Goal: Task Accomplishment & Management: Manage account settings

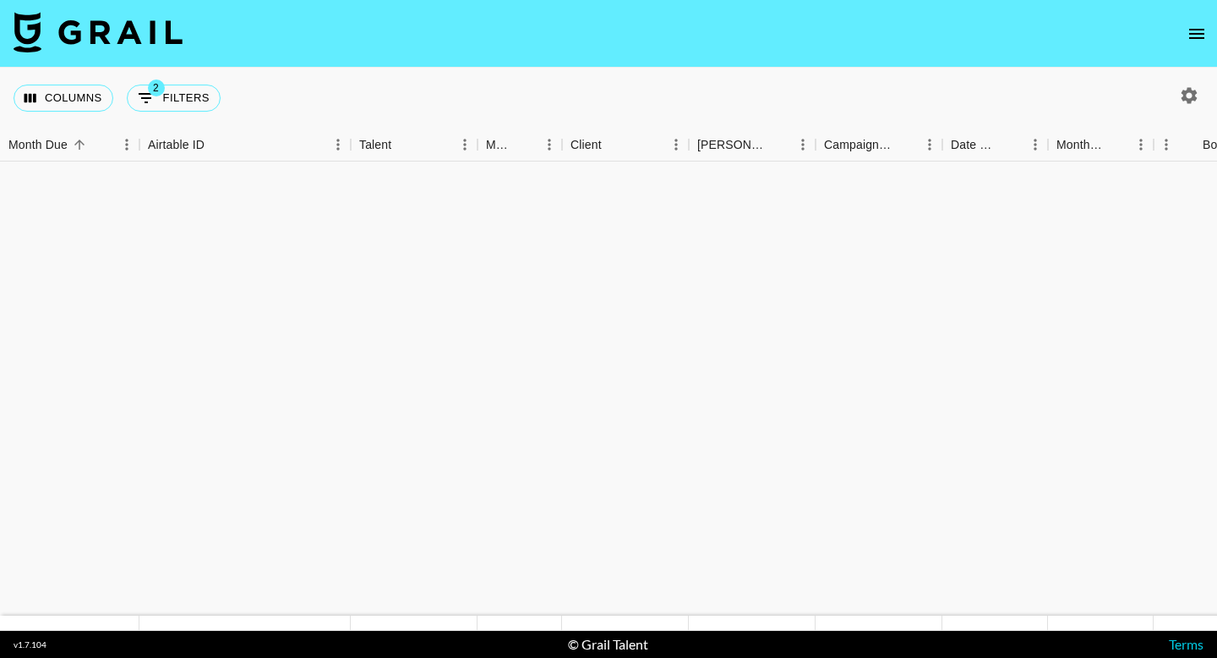
scroll to position [1257, 0]
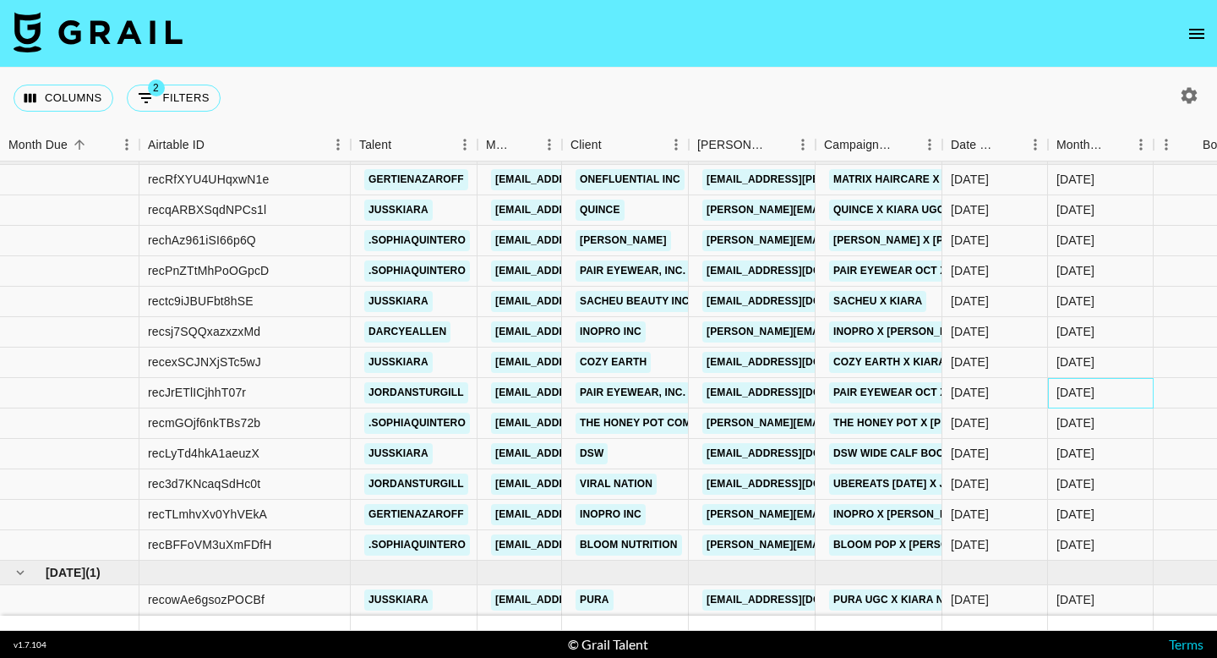
click at [1067, 395] on div "Oct '25" at bounding box center [1075, 392] width 38 height 17
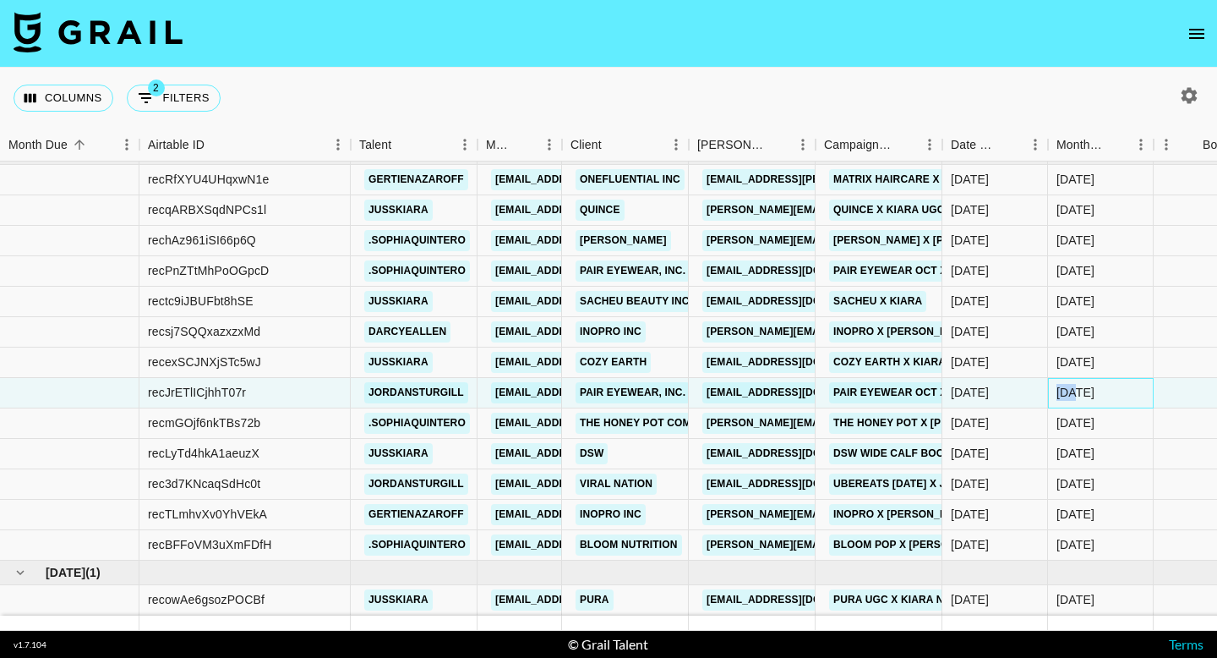
click at [1067, 395] on div "Oct '25" at bounding box center [1075, 392] width 38 height 17
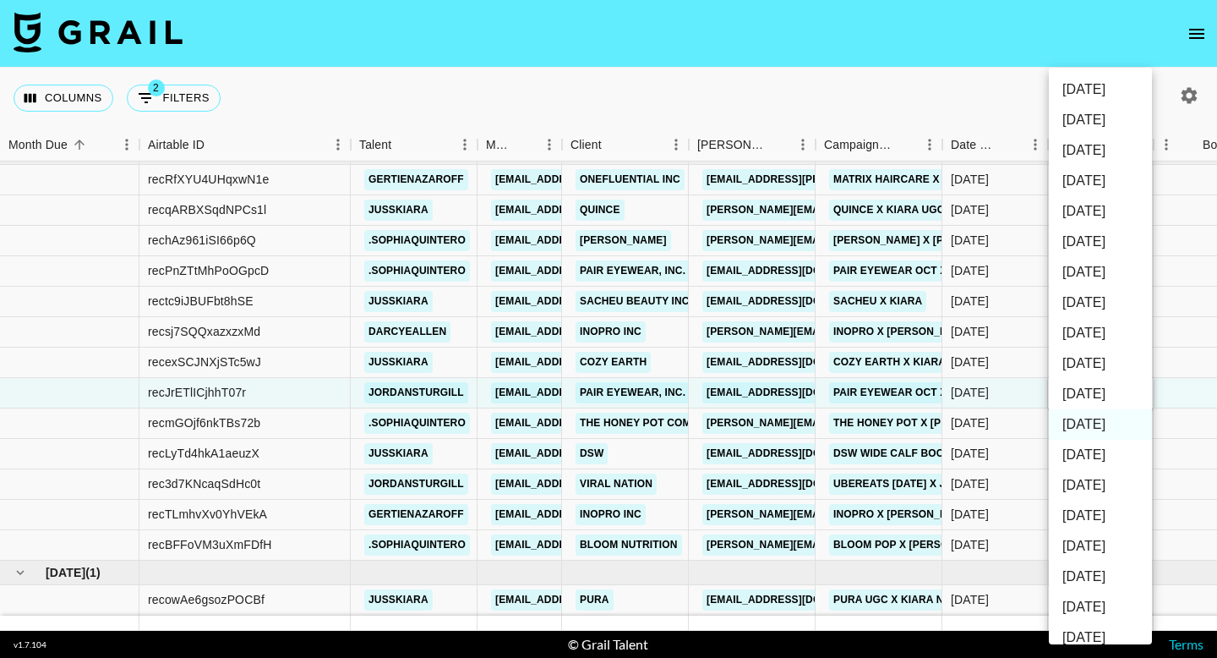
click at [1067, 395] on li "Nov '25" at bounding box center [1100, 394] width 103 height 30
type input "Nov '25"
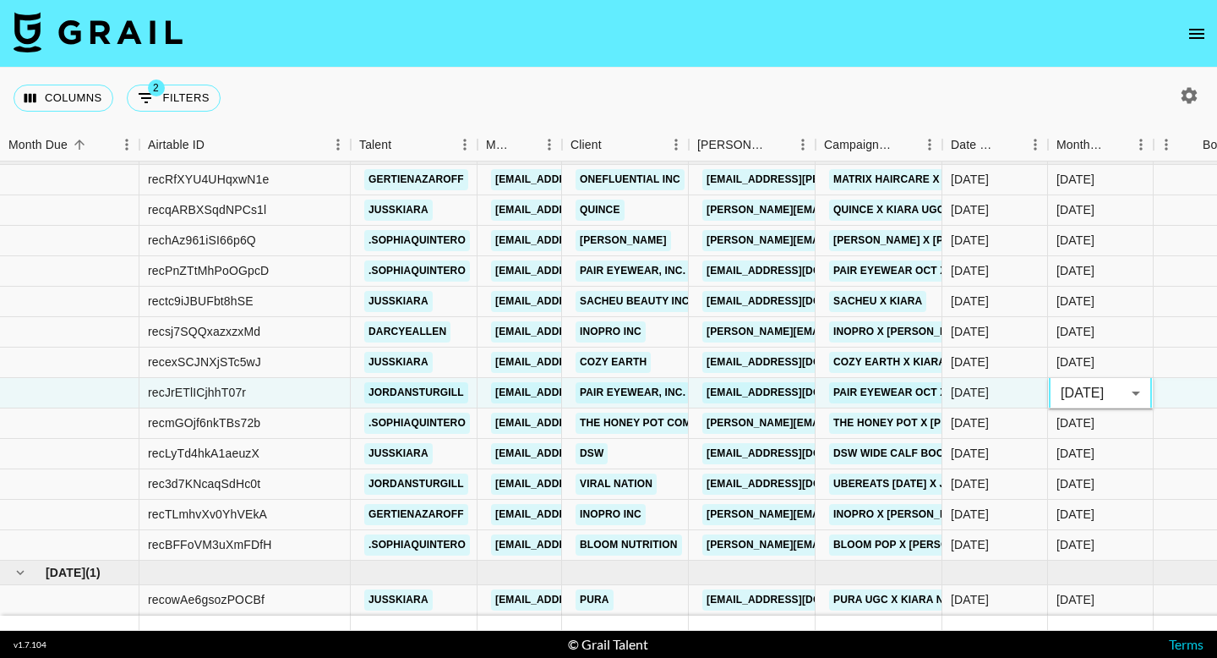
click at [939, 97] on div "Columns 2 Filters + Booking" at bounding box center [608, 98] width 1217 height 61
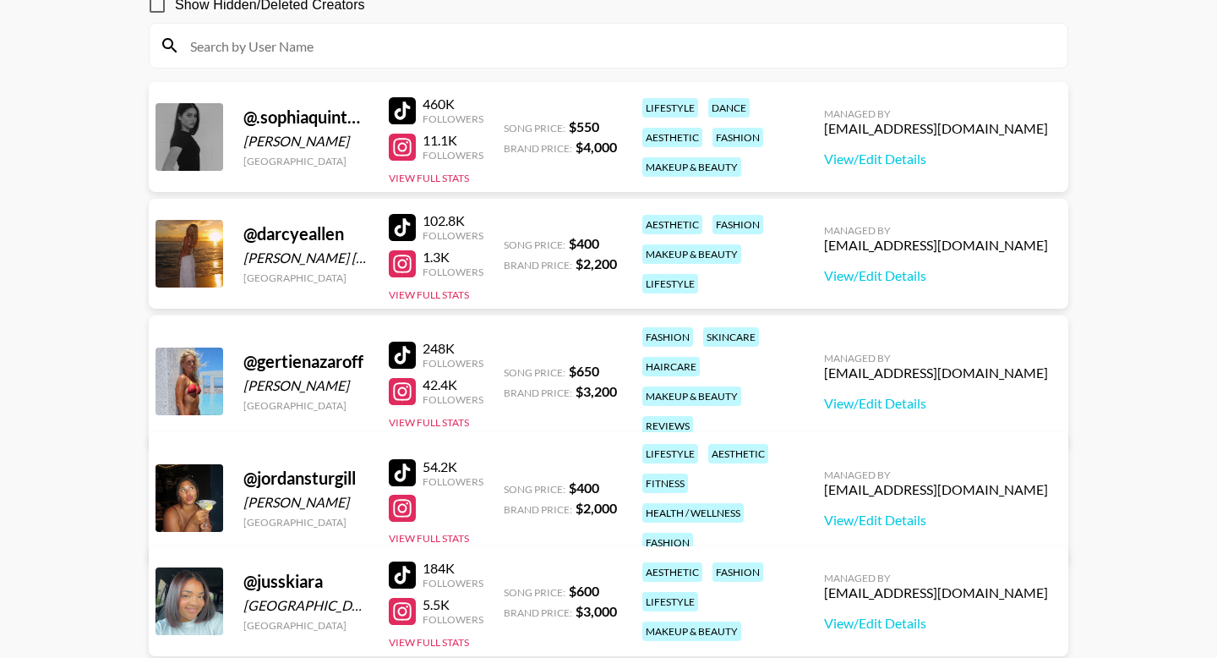
scroll to position [402, 0]
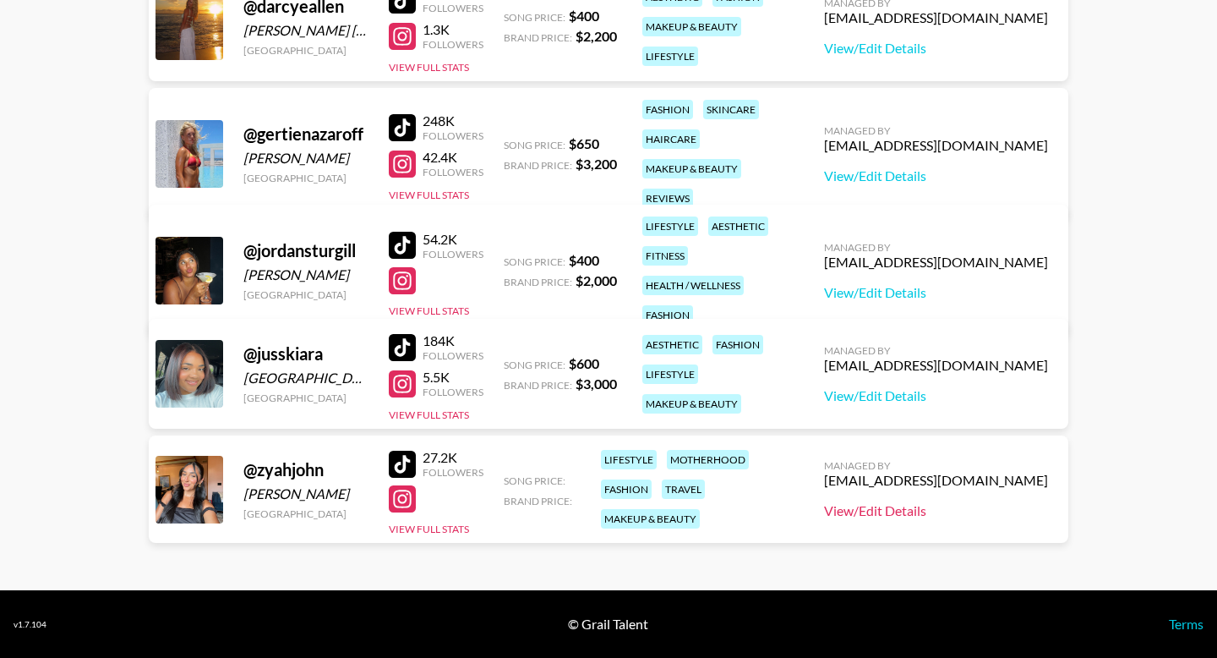
click at [897, 509] on link "View/Edit Details" at bounding box center [936, 510] width 224 height 17
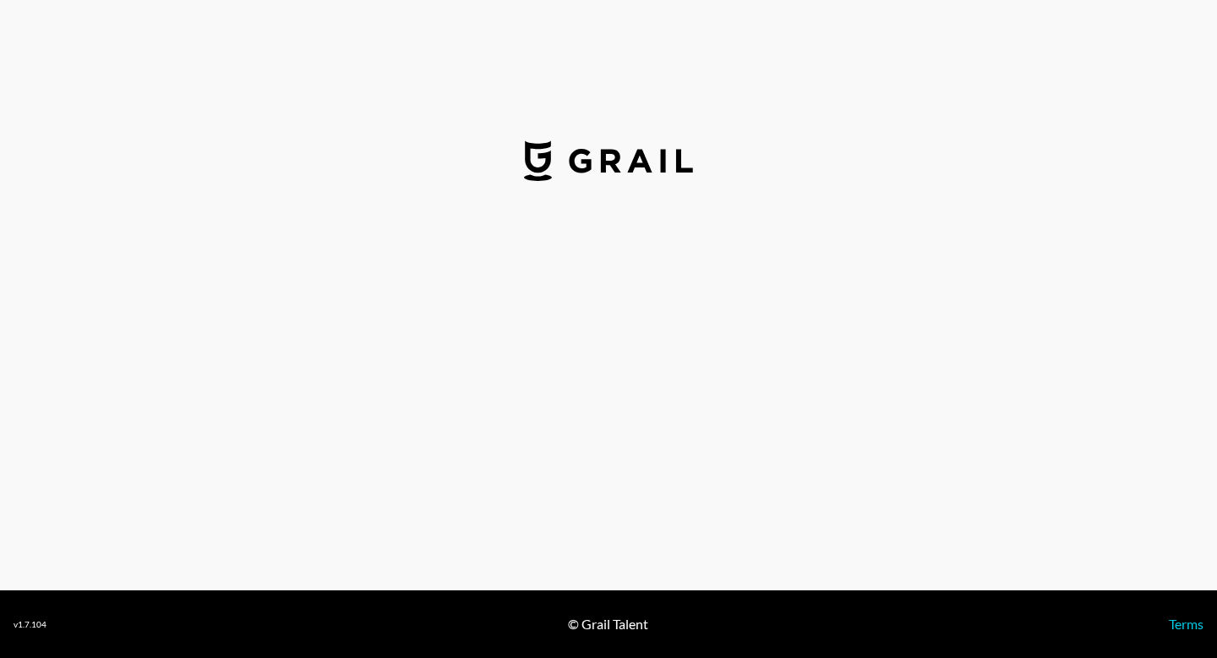
select select "USD"
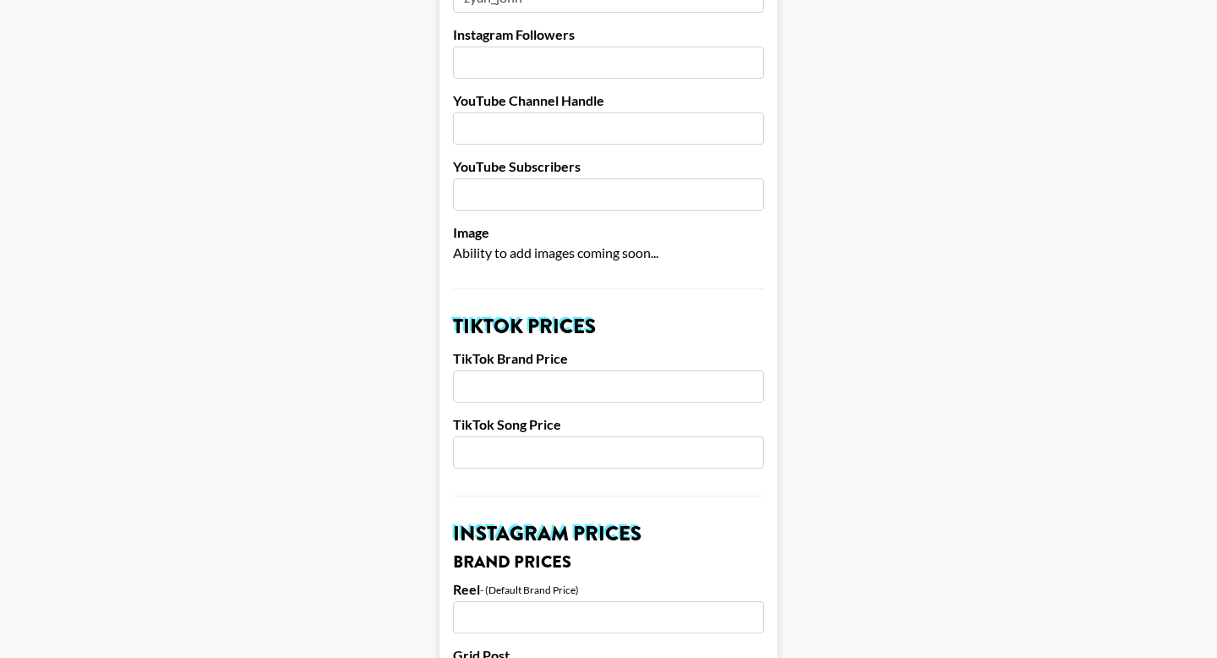
scroll to position [314, 0]
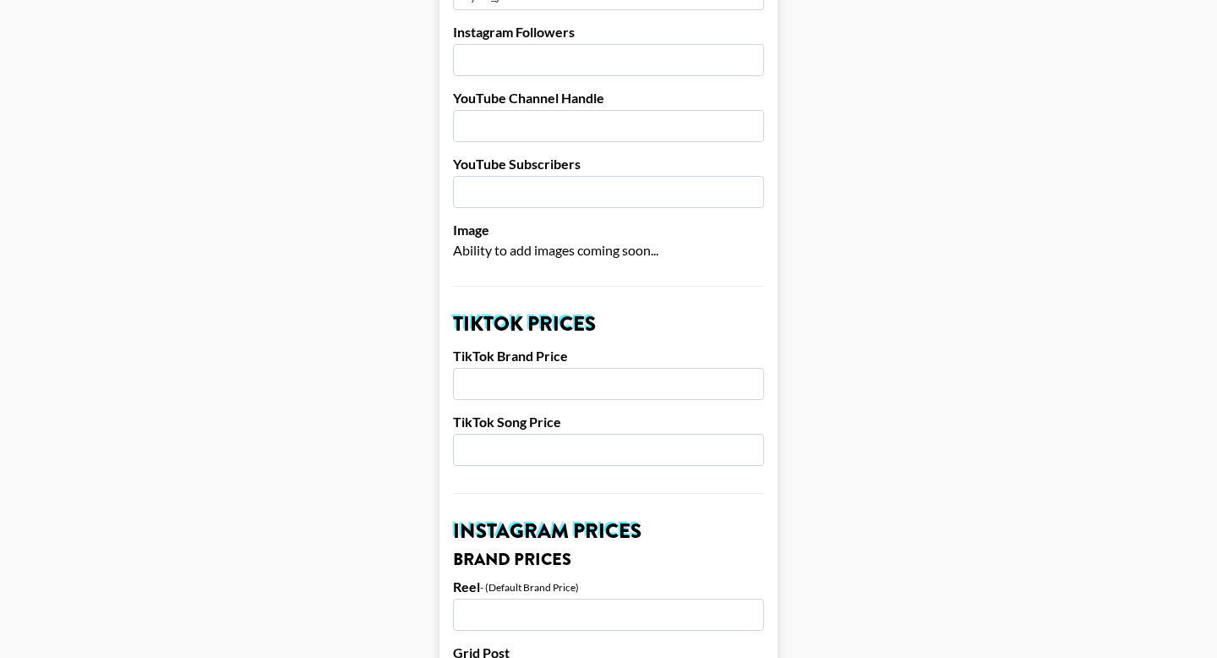
click at [507, 374] on input "number" at bounding box center [608, 384] width 311 height 32
drag, startPoint x: 504, startPoint y: 381, endPoint x: 413, endPoint y: 379, distance: 90.4
type input "2000"
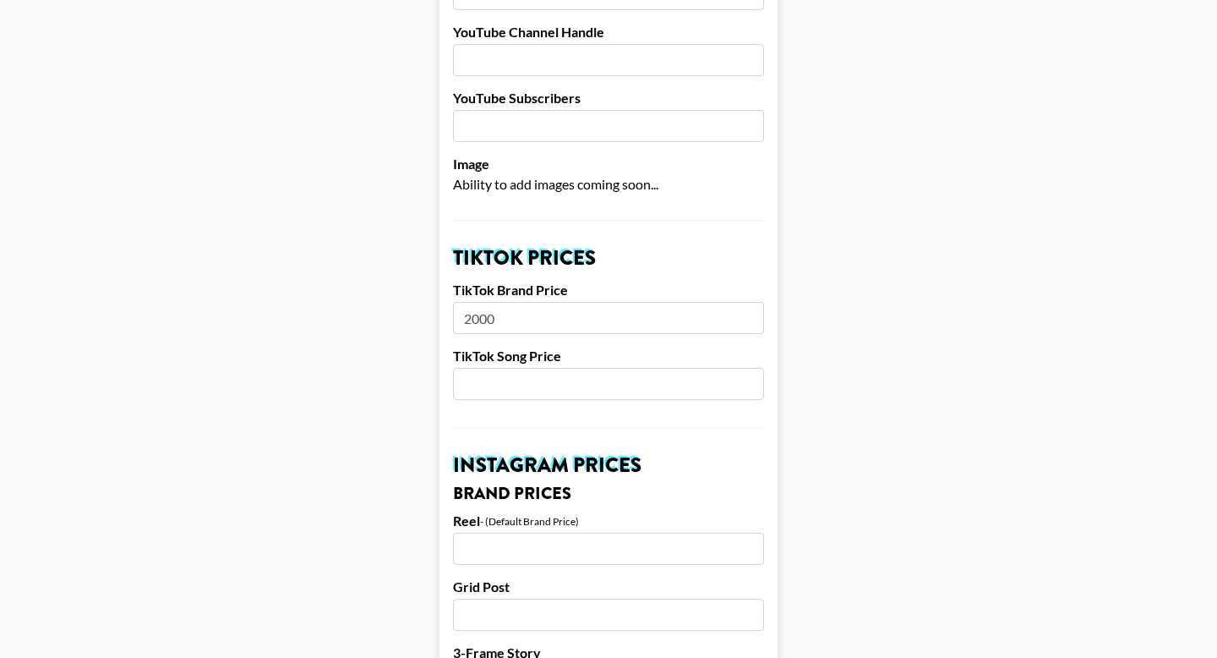
scroll to position [389, 0]
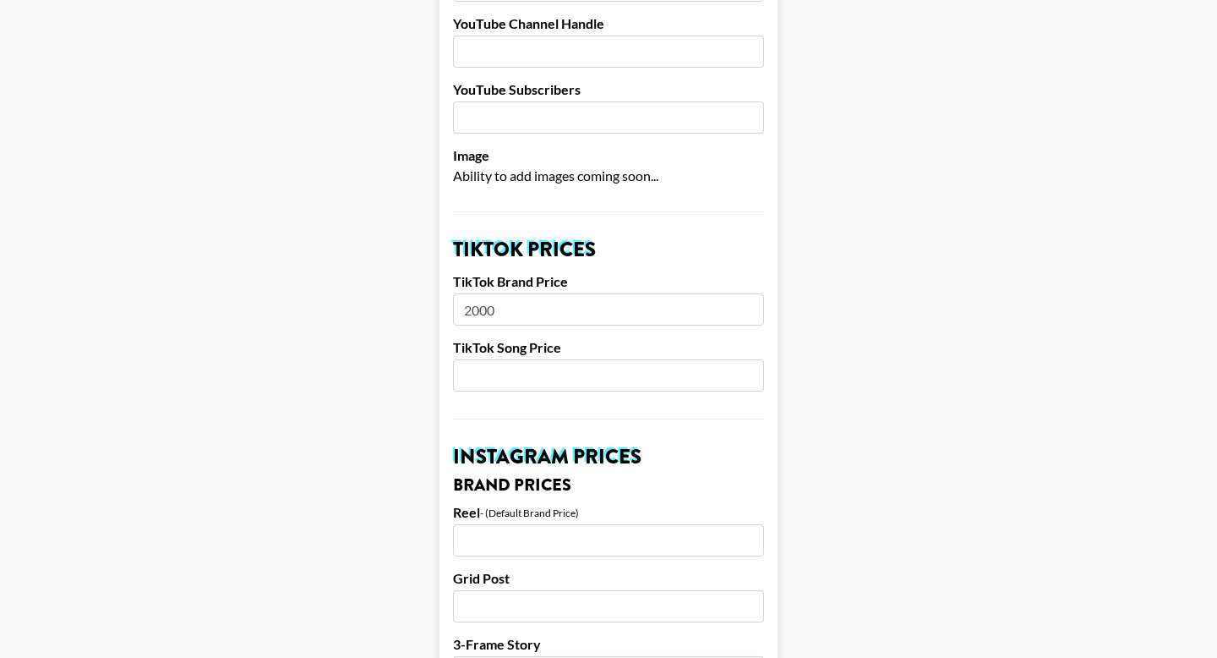
click at [513, 382] on input "number" at bounding box center [608, 375] width 311 height 32
type input "400"
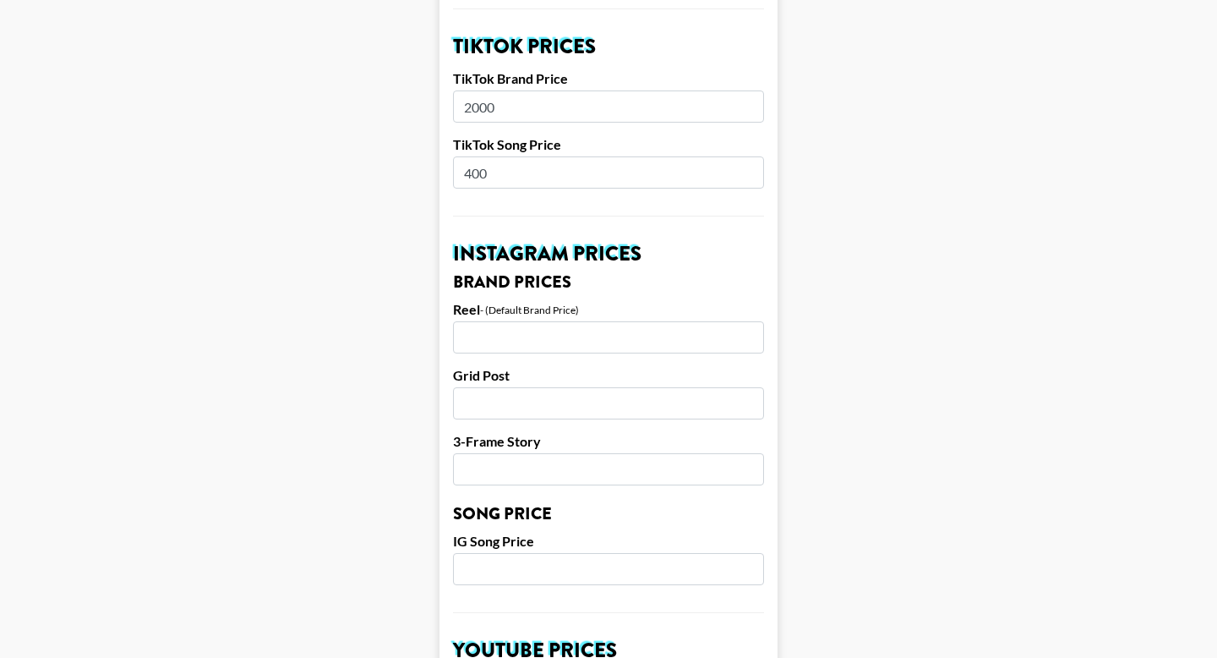
scroll to position [620, 0]
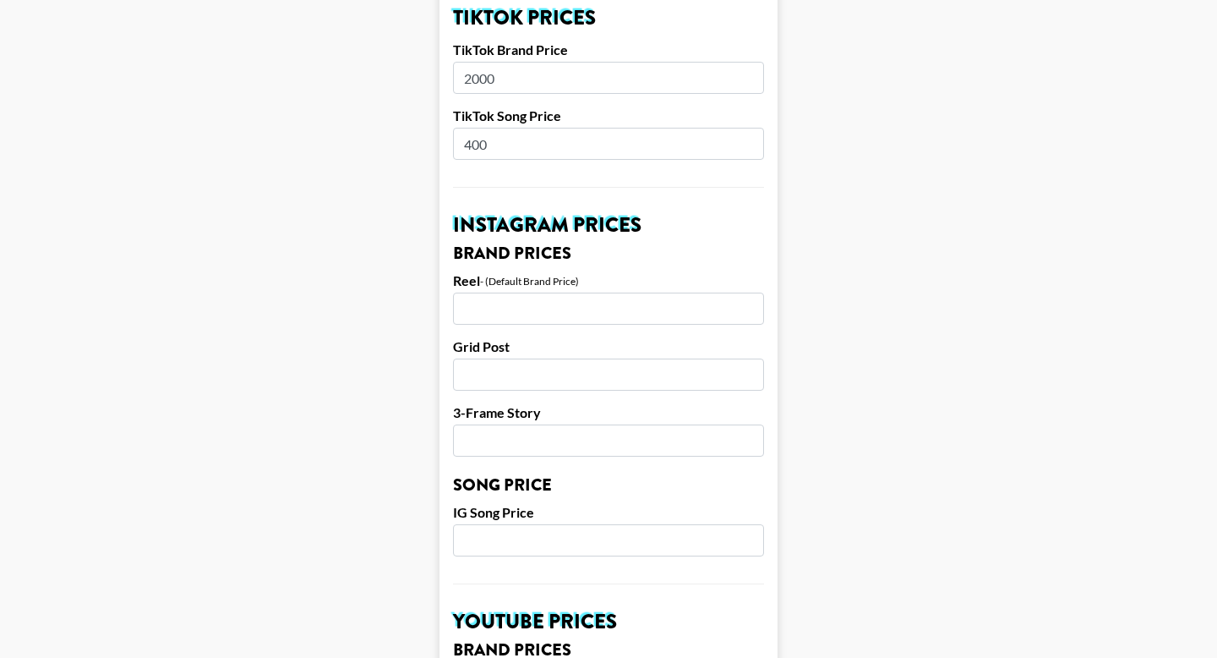
click at [502, 308] on input "number" at bounding box center [608, 308] width 311 height 32
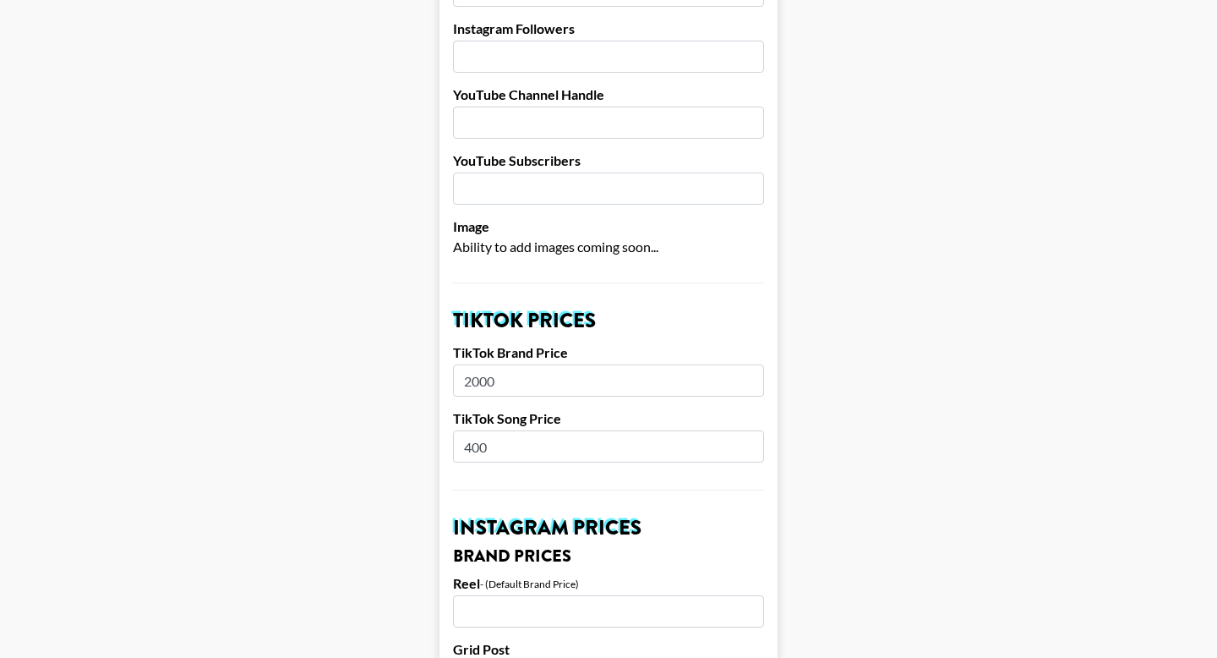
scroll to position [246, 0]
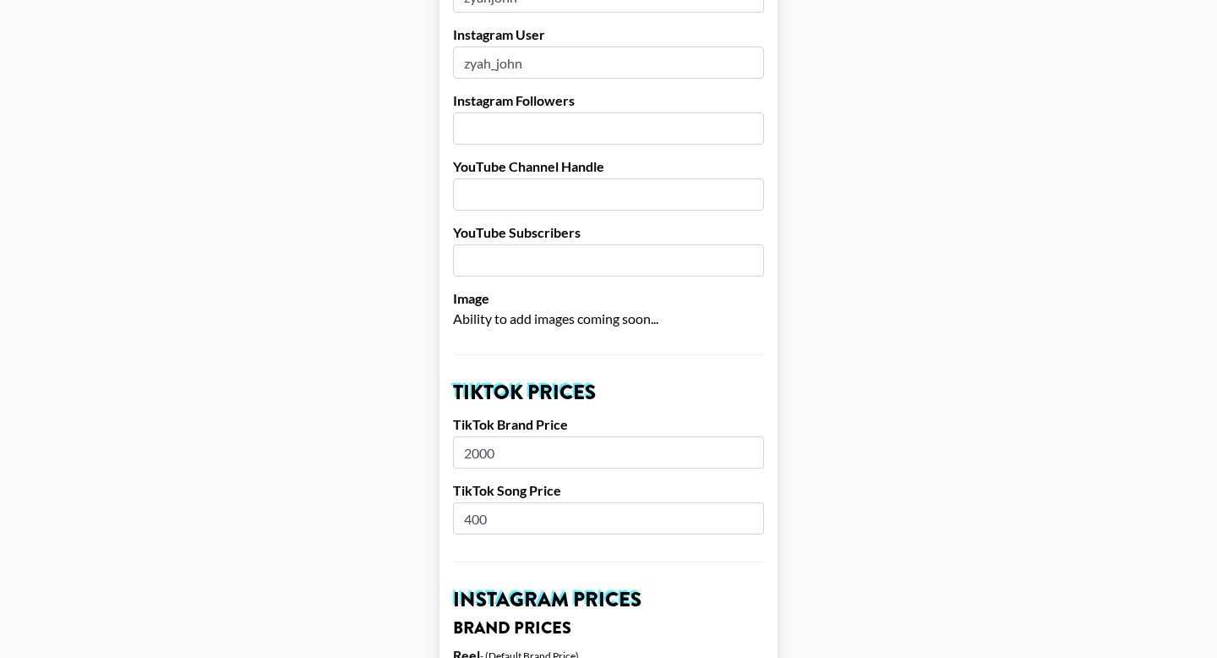
click at [522, 124] on input "number" at bounding box center [608, 128] width 311 height 32
type input "14100"
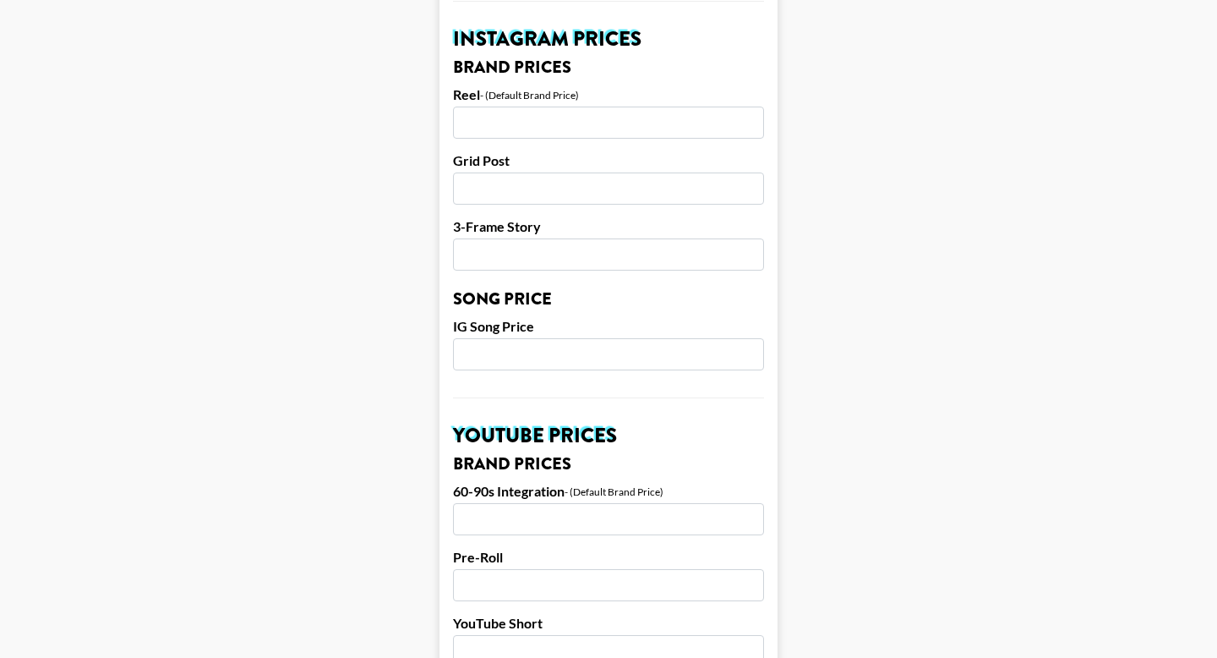
scroll to position [830, 0]
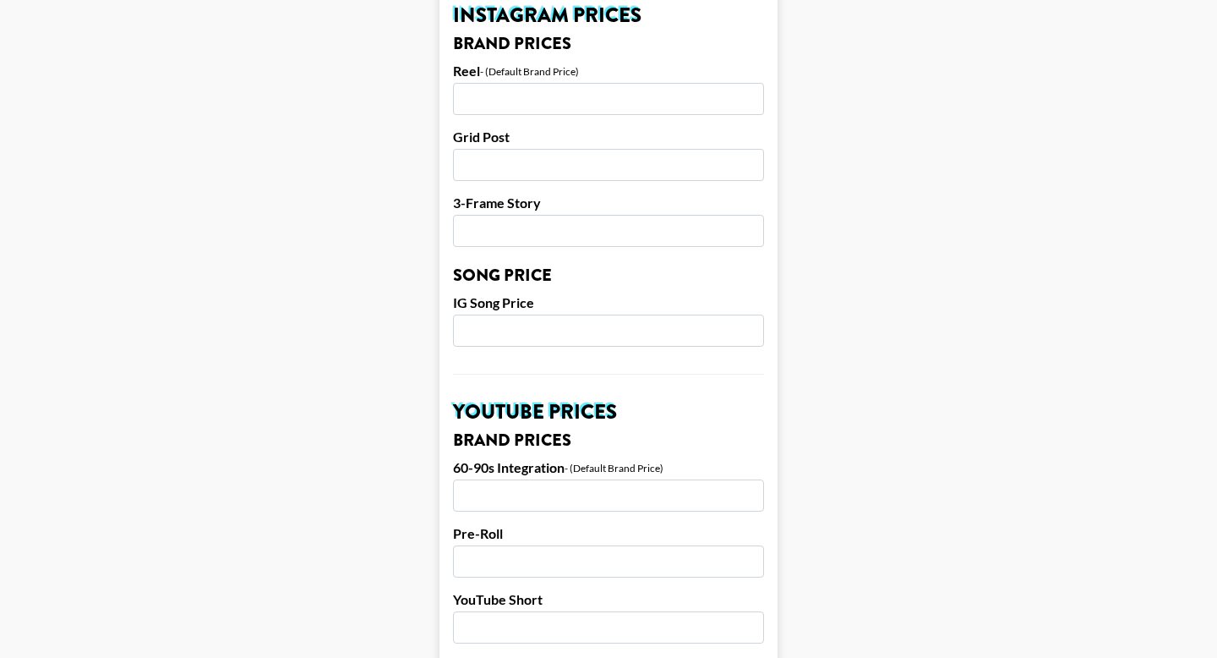
click at [727, 95] on input "number" at bounding box center [608, 99] width 311 height 32
type input "1500"
click at [562, 170] on input "number" at bounding box center [608, 165] width 311 height 32
type input "1000"
click at [556, 234] on input "number" at bounding box center [608, 231] width 311 height 32
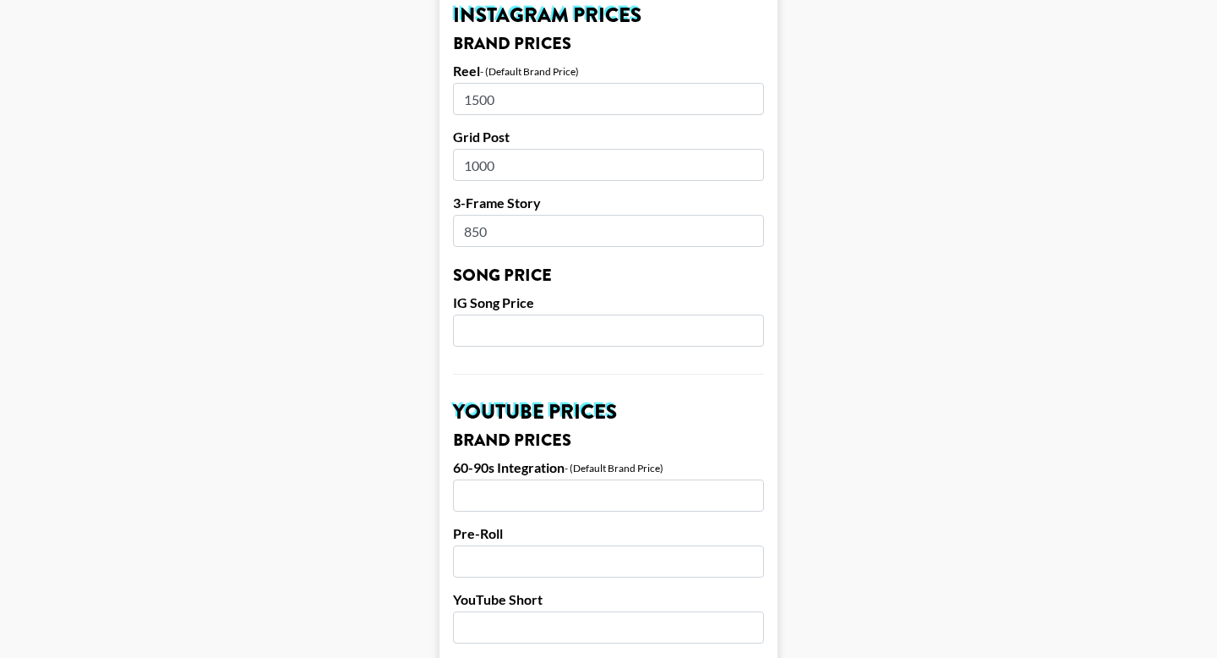
type input "850"
click at [531, 336] on input "number" at bounding box center [608, 330] width 311 height 32
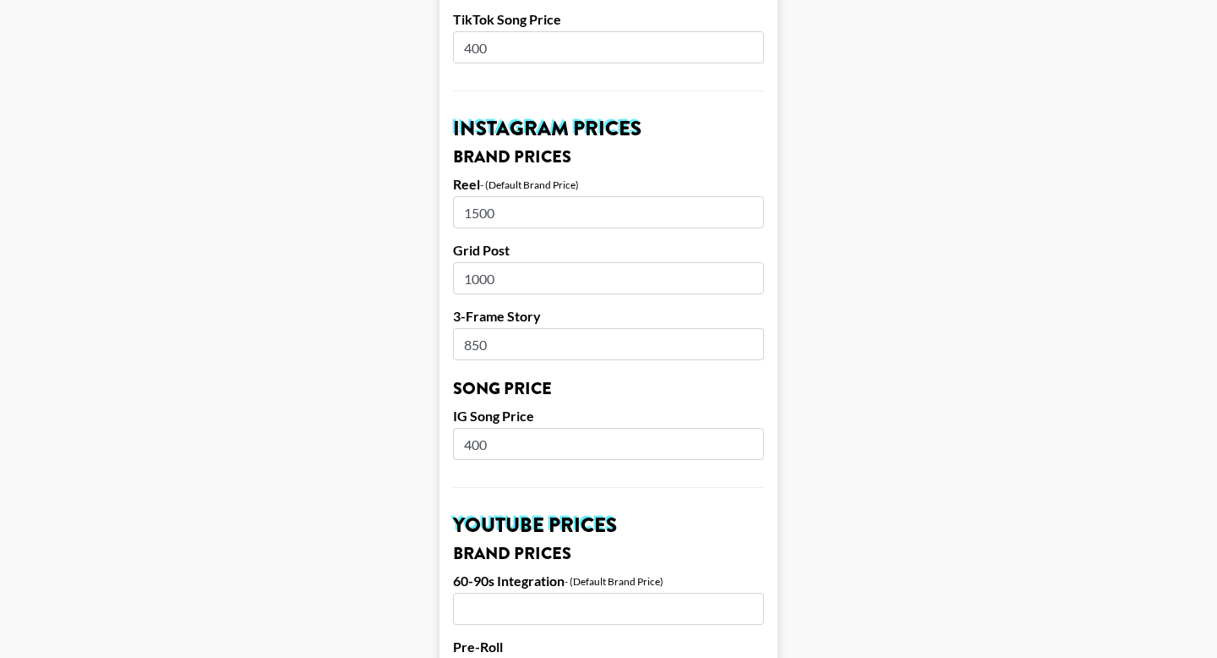
scroll to position [507, 0]
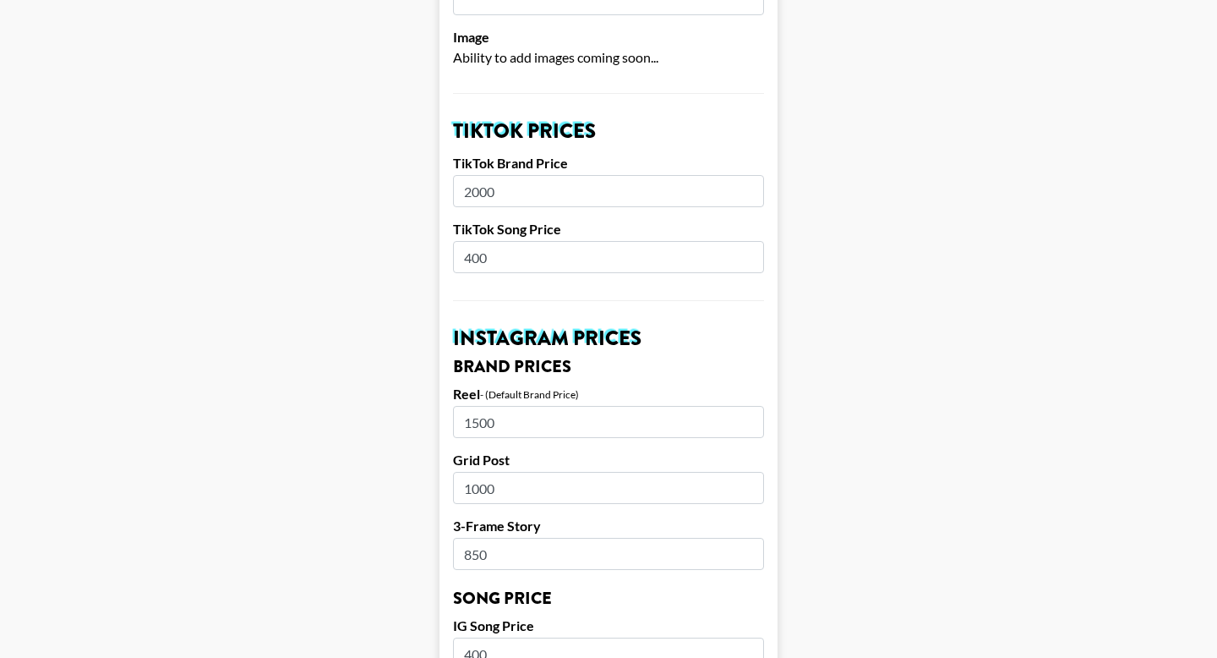
type input "400"
click at [481, 191] on input "2000" at bounding box center [608, 191] width 311 height 32
type input "2300"
click at [437, 281] on main "Airtable ID: recRRunylNW0VNHql Manager(s) lexikennedi@grail-talent.com ​ TikTok…" at bounding box center [609, 640] width 1190 height 2104
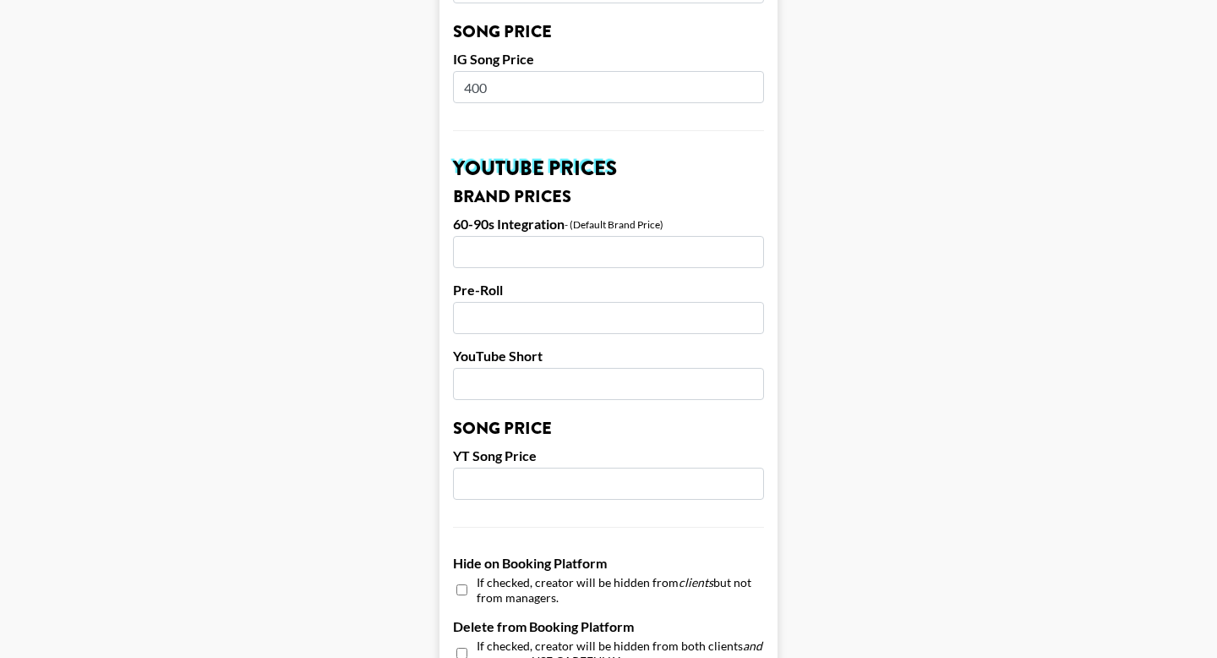
scroll to position [1635, 0]
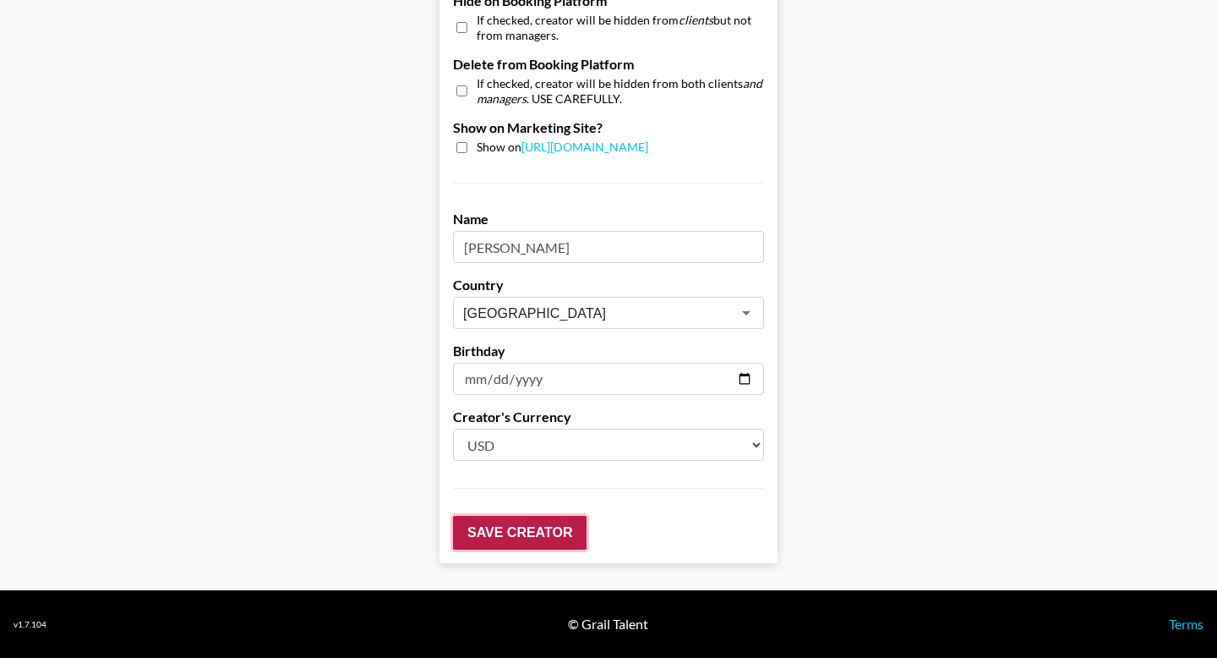
click at [500, 543] on input "Save Creator" at bounding box center [520, 533] width 134 height 34
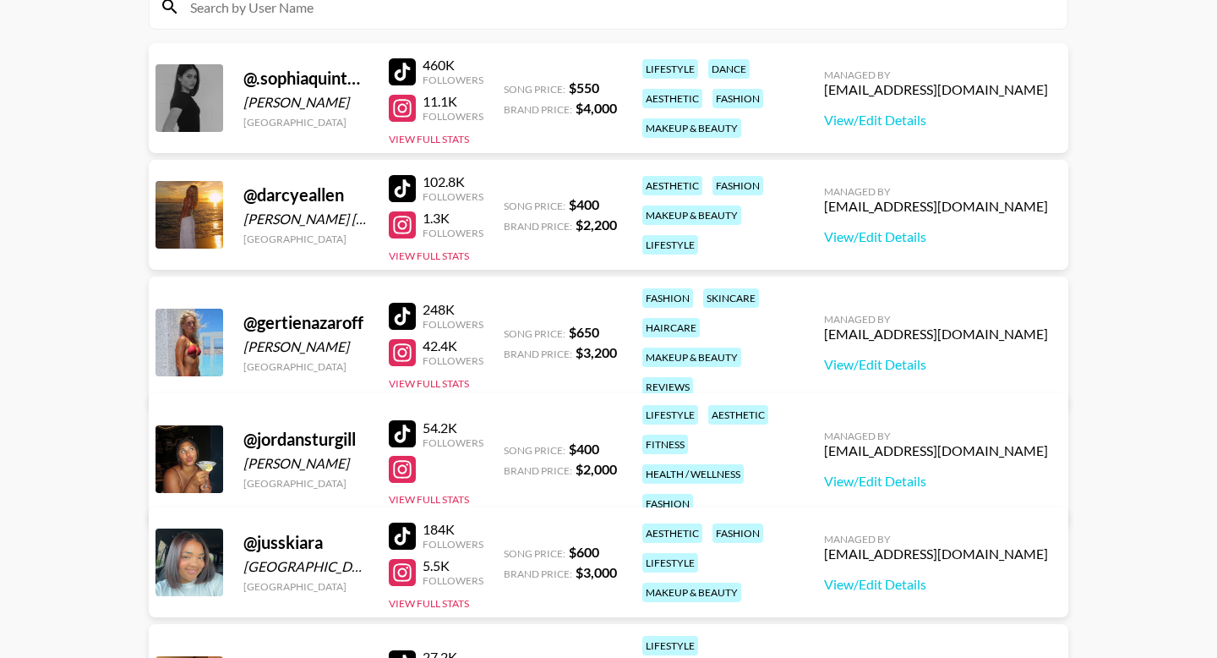
scroll to position [215, 0]
click at [919, 472] on link "View/Edit Details" at bounding box center [936, 480] width 224 height 17
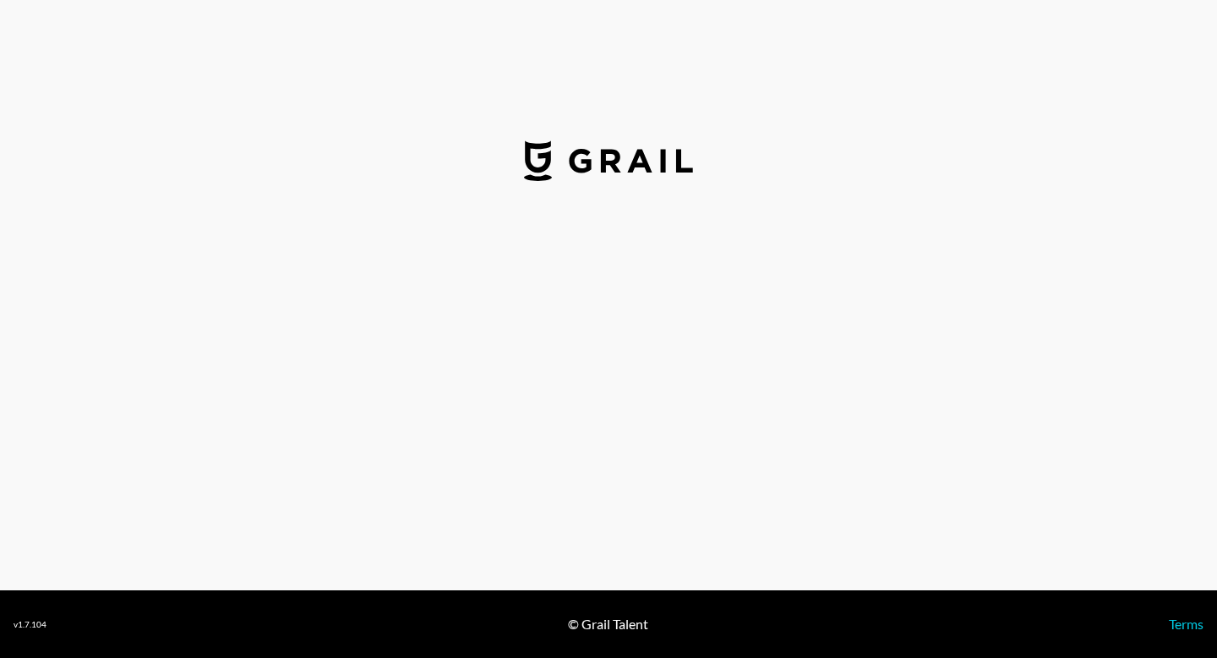
select select "USD"
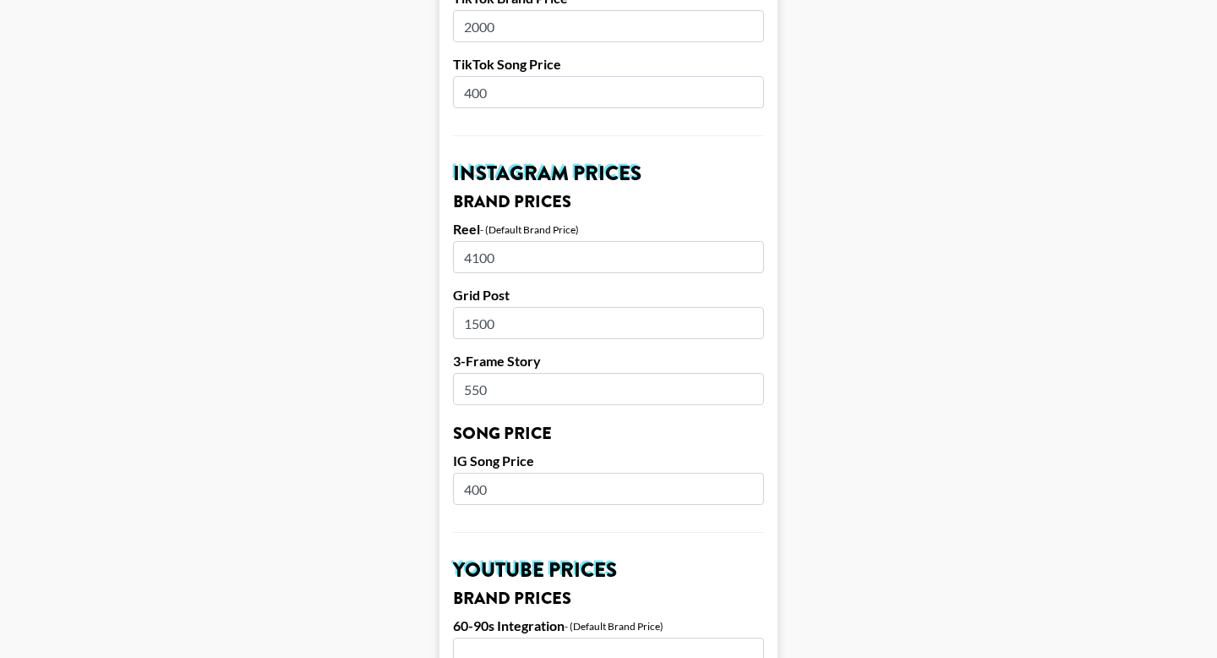
scroll to position [674, 0]
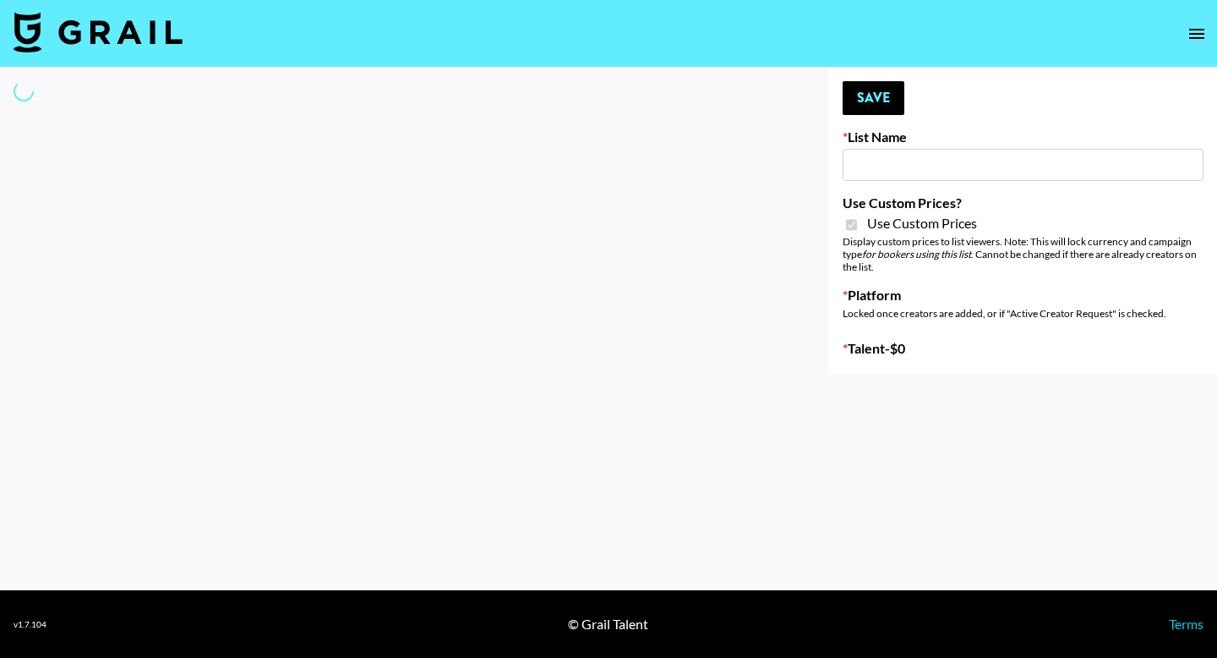
type input "Petlibro ([DATE])"
checkbox input "true"
select select "Brand"
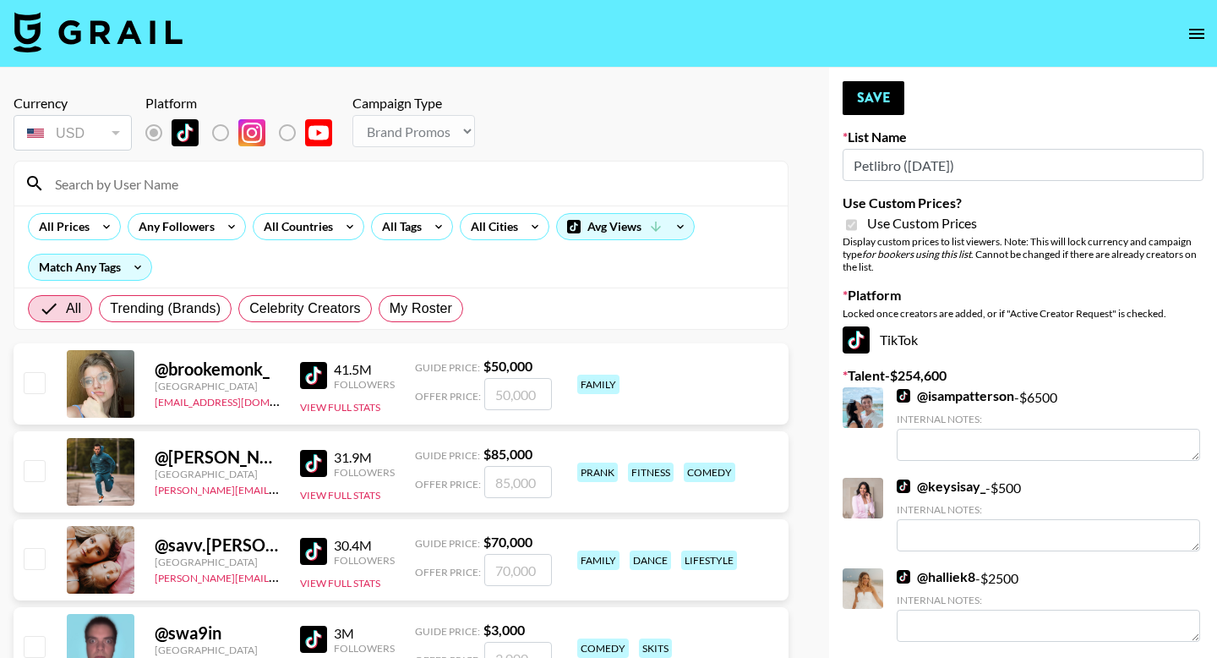
click at [365, 183] on input at bounding box center [411, 183] width 733 height 27
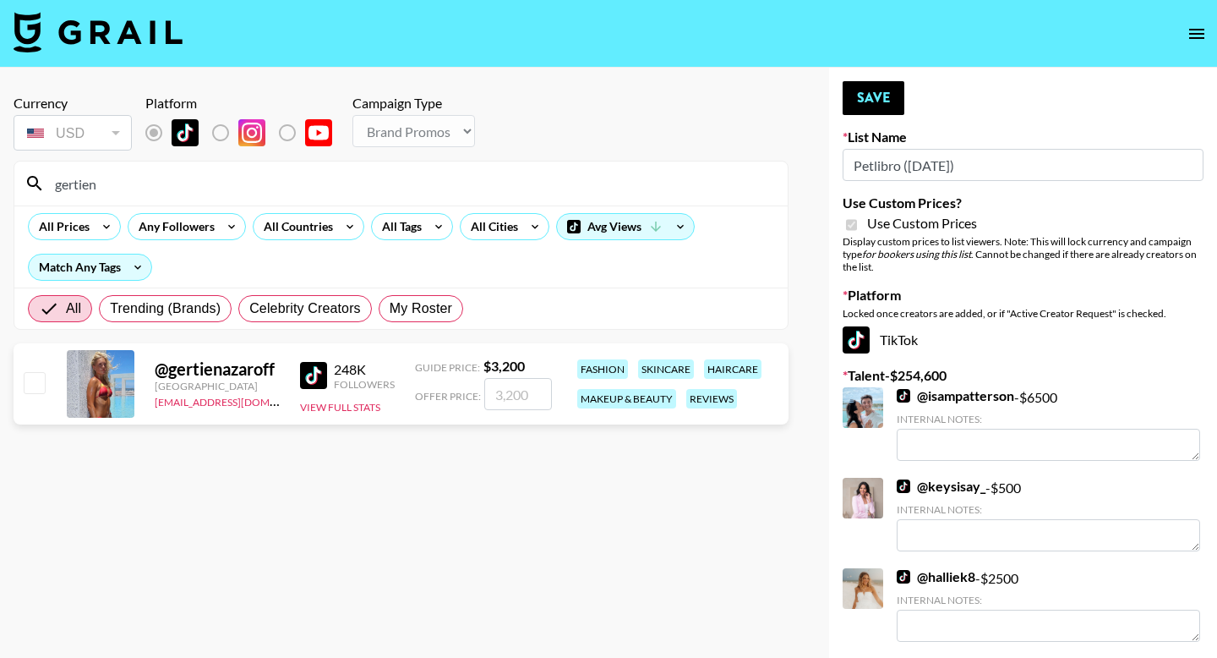
type input "gertien"
click at [41, 380] on input "checkbox" at bounding box center [34, 382] width 20 height 20
checkbox input "true"
type input "3200"
click at [866, 105] on button "Save" at bounding box center [874, 98] width 62 height 34
